Goal: Task Accomplishment & Management: Complete application form

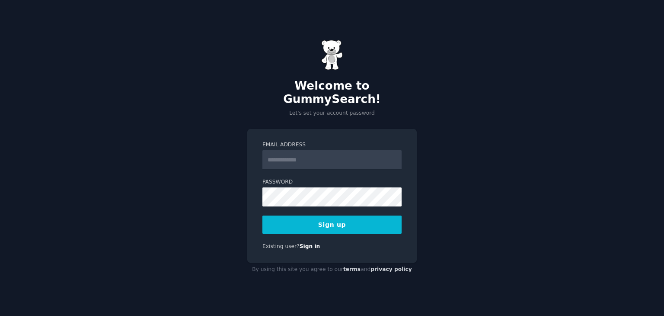
click at [355, 150] on input "Email Address" at bounding box center [331, 159] width 139 height 19
click at [301, 151] on input "Email Address" at bounding box center [331, 159] width 139 height 19
paste input "**********"
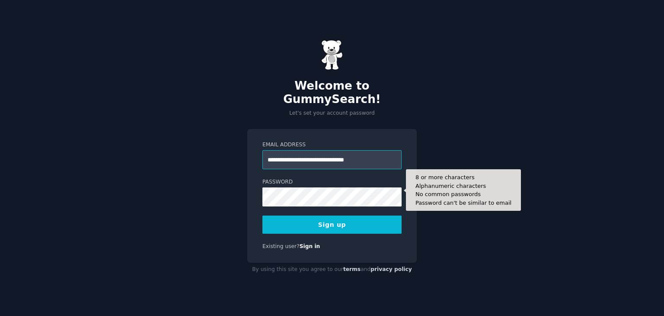
type input "**********"
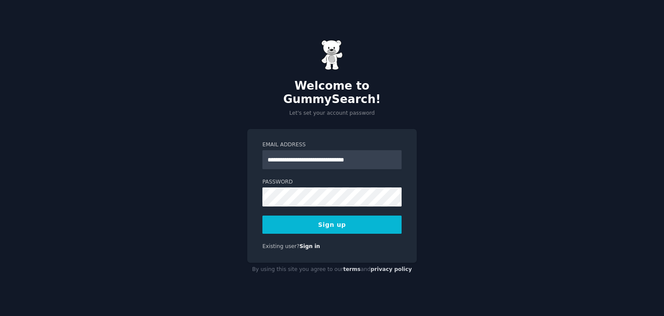
click at [351, 215] on button "Sign up" at bounding box center [331, 224] width 139 height 18
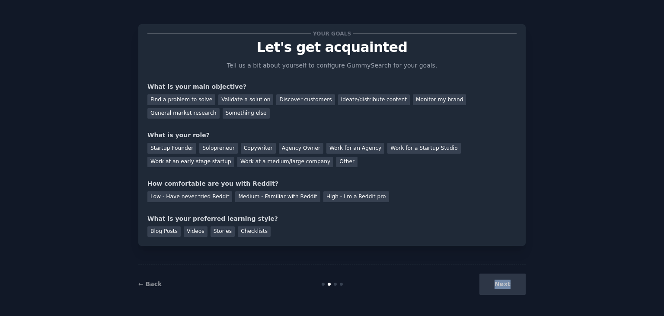
click at [519, 305] on div "Your goals Let's get acquainted Tell us a bit about yourself to configure Gummy…" at bounding box center [332, 158] width 664 height 316
click at [549, 227] on div "Your goals Let's get acquainted Tell us a bit about yourself to configure Gummy…" at bounding box center [332, 157] width 640 height 291
click at [182, 99] on div "Find a problem to solve" at bounding box center [181, 99] width 68 height 11
click at [199, 146] on div "Solopreneur" at bounding box center [218, 148] width 38 height 11
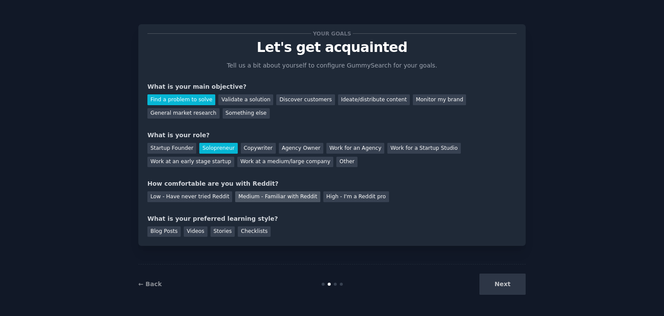
click at [235, 200] on div "Medium - Familiar with Reddit" at bounding box center [277, 196] width 85 height 11
click at [159, 227] on div "Blog Posts" at bounding box center [163, 231] width 33 height 11
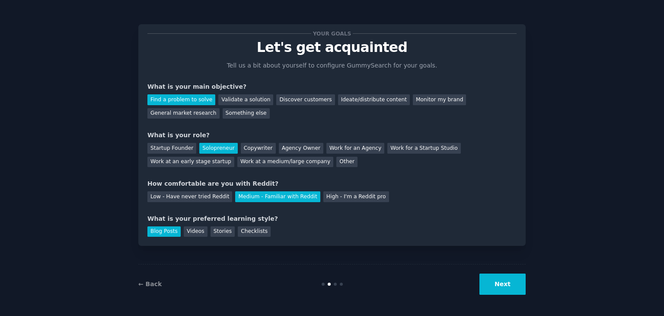
click at [228, 230] on div "Blog Posts Videos Stories Checklists" at bounding box center [331, 230] width 369 height 14
click at [200, 234] on div "Videos" at bounding box center [196, 231] width 24 height 11
click at [211, 233] on div "Stories" at bounding box center [223, 231] width 24 height 11
click at [240, 229] on div "Checklists" at bounding box center [254, 231] width 33 height 11
click at [173, 235] on div "Blog Posts" at bounding box center [163, 231] width 33 height 11
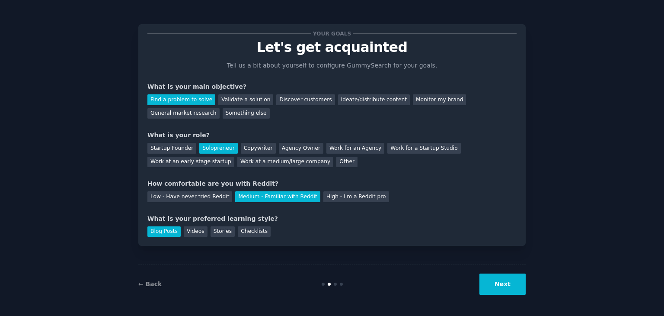
click at [519, 283] on button "Next" at bounding box center [502, 283] width 46 height 21
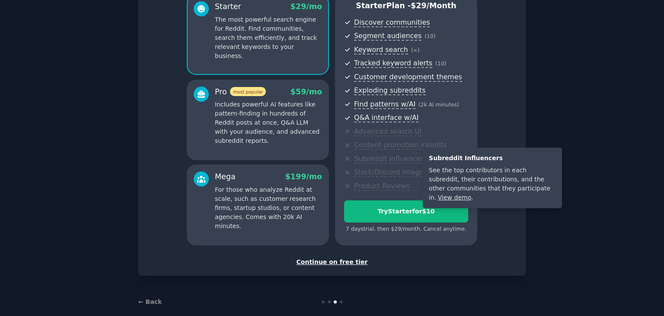
scroll to position [86, 0]
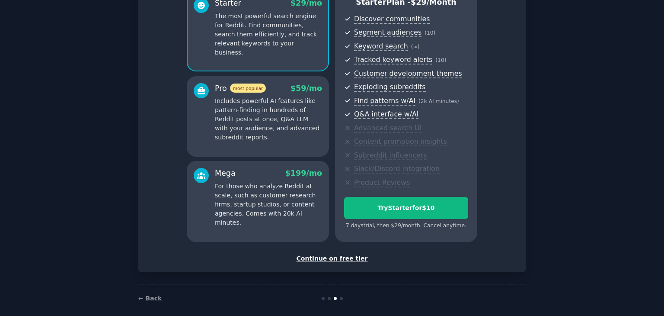
click at [359, 259] on div "Continue on free tier" at bounding box center [331, 258] width 369 height 9
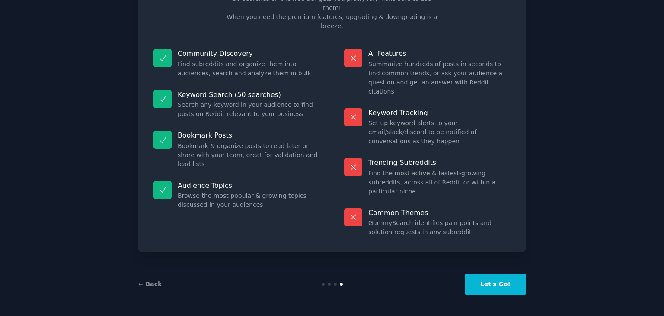
scroll to position [21, 0]
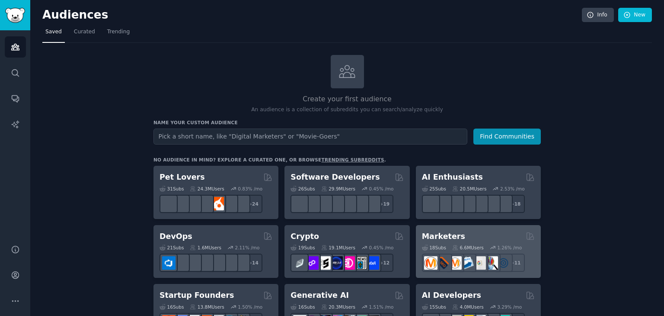
scroll to position [86, 0]
